Goal: Task Accomplishment & Management: Complete application form

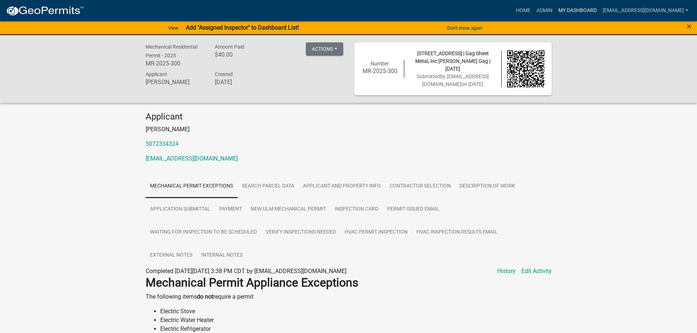
click at [581, 8] on link "My Dashboard" at bounding box center [577, 11] width 44 height 14
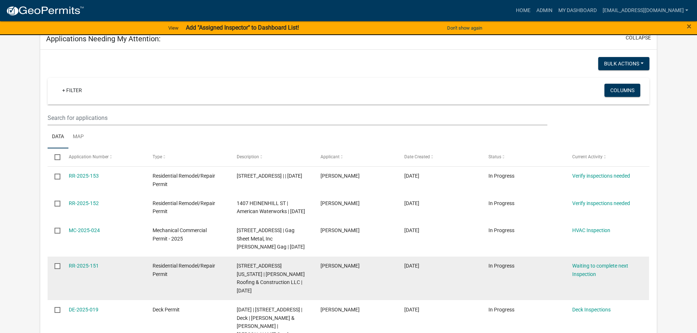
scroll to position [73, 0]
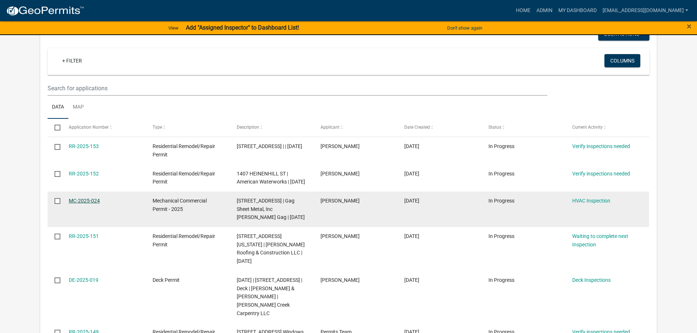
click at [89, 204] on link "MC-2025-024" at bounding box center [84, 201] width 31 height 6
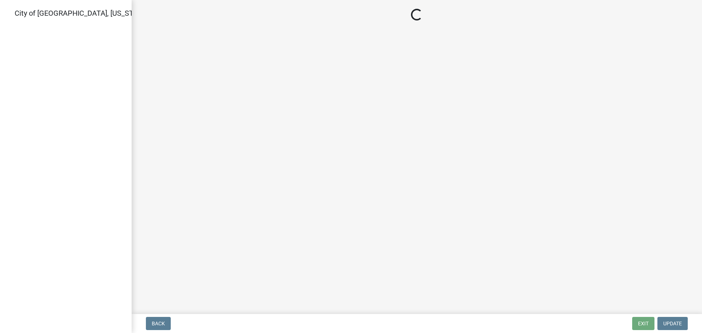
select select "805d55ac-e238-4e04-8f8e-acc067f36c3e"
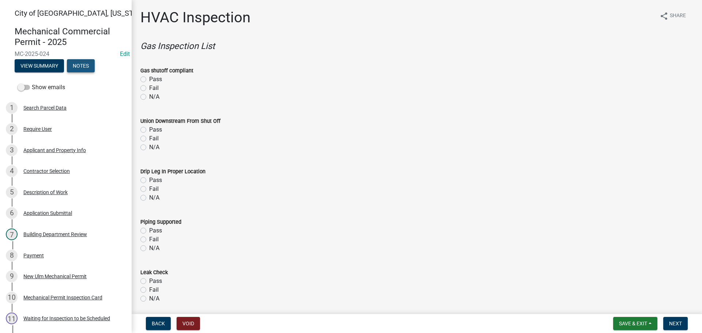
click at [73, 65] on button "Notes" at bounding box center [81, 65] width 28 height 13
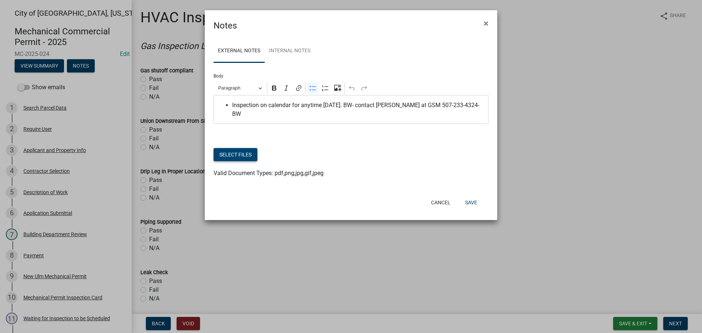
click at [244, 148] on button "Select files" at bounding box center [236, 154] width 44 height 13
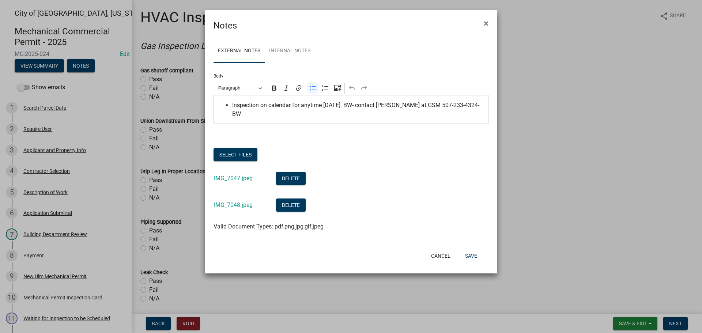
click at [42, 65] on ngb-modal-window "Notes × External Notes Internal Notes Body Rich Text Editor Paragraph Bold Ital…" at bounding box center [351, 166] width 702 height 333
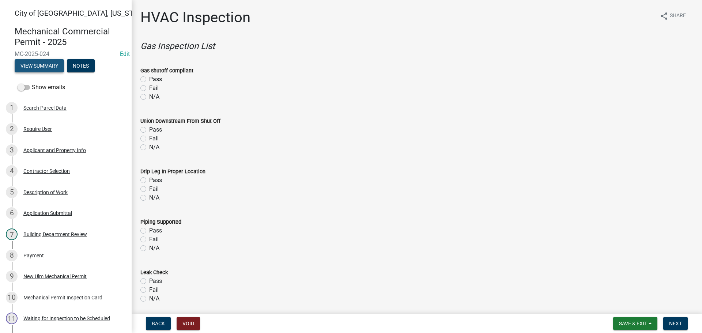
click at [42, 65] on button "View Summary" at bounding box center [39, 65] width 49 height 13
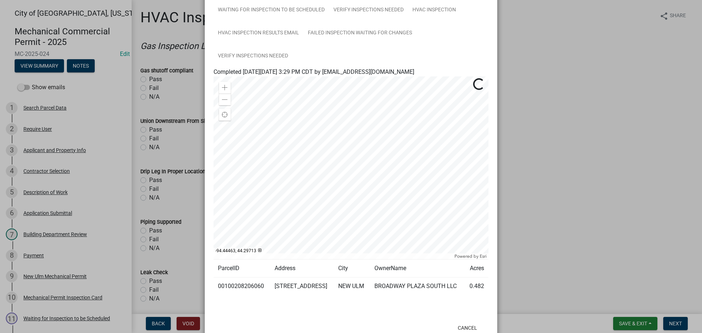
scroll to position [165, 0]
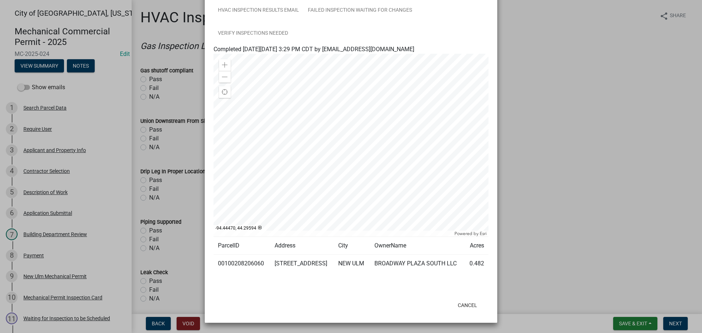
click at [80, 254] on ngb-modal-window "Summary × Printer Friendly Search Parcel Data Applicant and Property Info Contr…" at bounding box center [351, 166] width 702 height 333
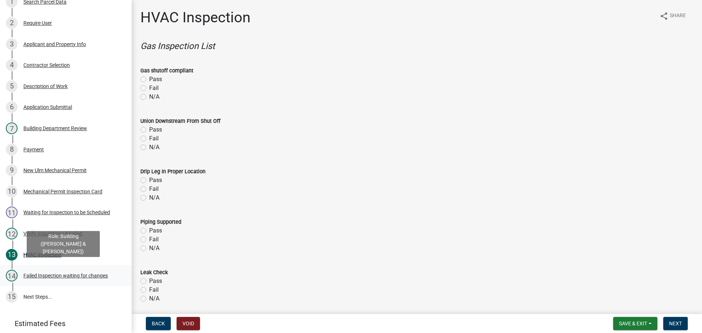
scroll to position [110, 0]
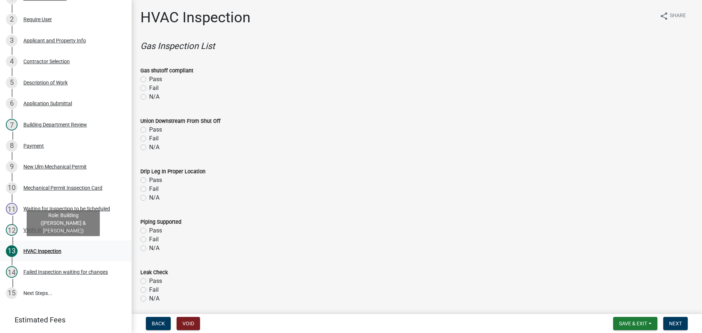
click at [36, 252] on div "HVAC Inspection" at bounding box center [42, 251] width 38 height 5
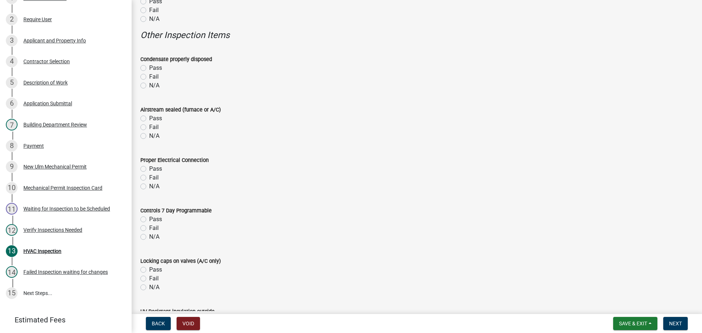
scroll to position [731, 0]
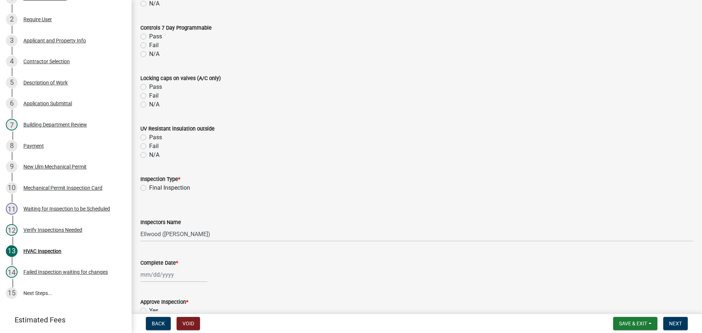
click at [149, 189] on label "Final Inspection" at bounding box center [169, 188] width 41 height 9
click at [149, 188] on input "Final Inspection" at bounding box center [151, 186] width 5 height 5
radio input "true"
click at [163, 230] on select "Select Item... Ellwood ([PERSON_NAME]) [EMAIL_ADDRESS][DOMAIN_NAME] ([PERSON_NA…" at bounding box center [416, 234] width 553 height 15
select select "cd72df13-1819-4c17-818e-bd68a66556fb"
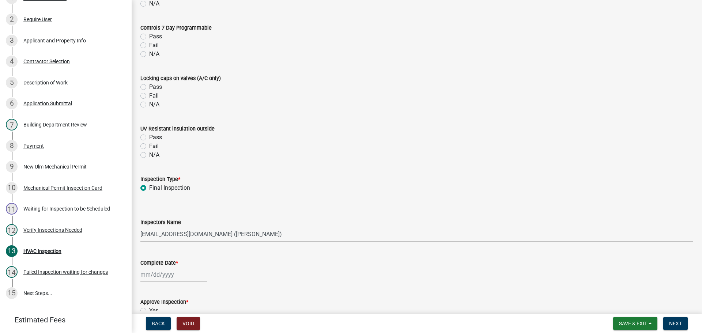
click at [140, 227] on select "Select Item... Ellwood ([PERSON_NAME]) [EMAIL_ADDRESS][DOMAIN_NAME] ([PERSON_NA…" at bounding box center [416, 234] width 553 height 15
select select "8"
select select "2025"
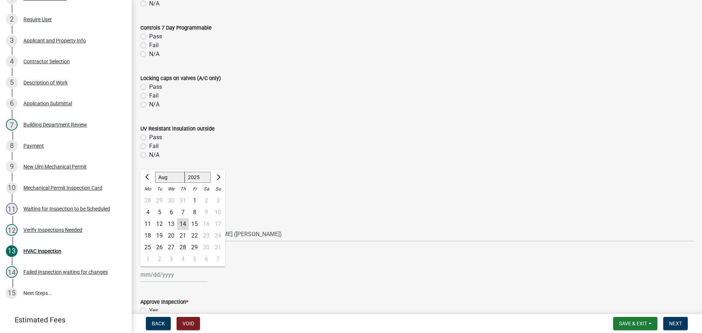
click at [162, 277] on div "[PERSON_NAME] Feb Mar Apr [PERSON_NAME][DATE] Oct Nov [DATE] 1526 1527 1528 152…" at bounding box center [173, 274] width 67 height 15
click at [185, 223] on div "14" at bounding box center [183, 224] width 12 height 12
type input "[DATE]"
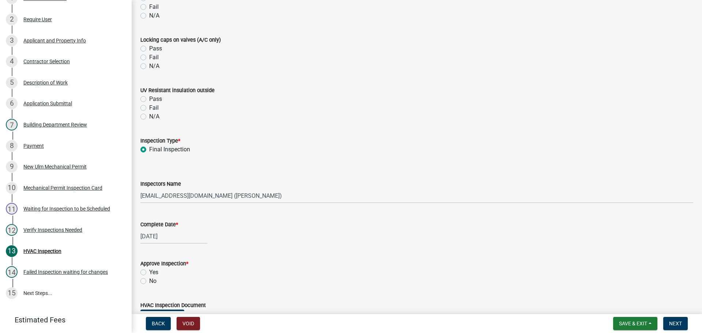
scroll to position [884, 0]
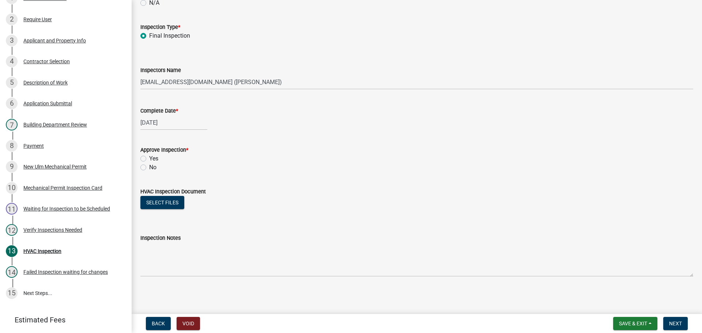
click at [149, 159] on label "Yes" at bounding box center [153, 158] width 9 height 9
click at [149, 159] on input "Yes" at bounding box center [151, 156] width 5 height 5
radio input "true"
click at [163, 202] on button "Select files" at bounding box center [162, 202] width 44 height 13
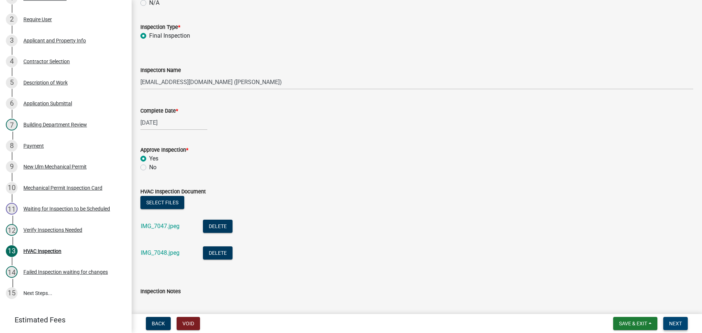
click at [681, 325] on span "Next" at bounding box center [675, 324] width 13 height 6
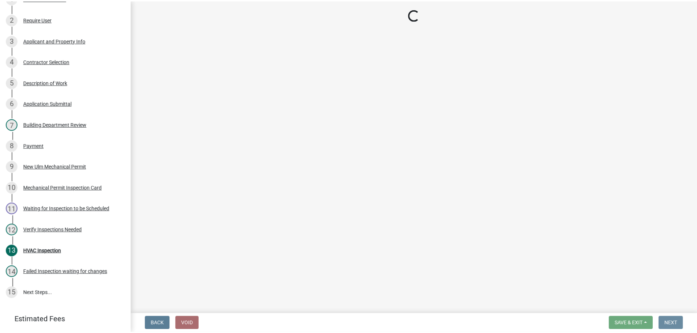
scroll to position [0, 0]
